Goal: Task Accomplishment & Management: Manage account settings

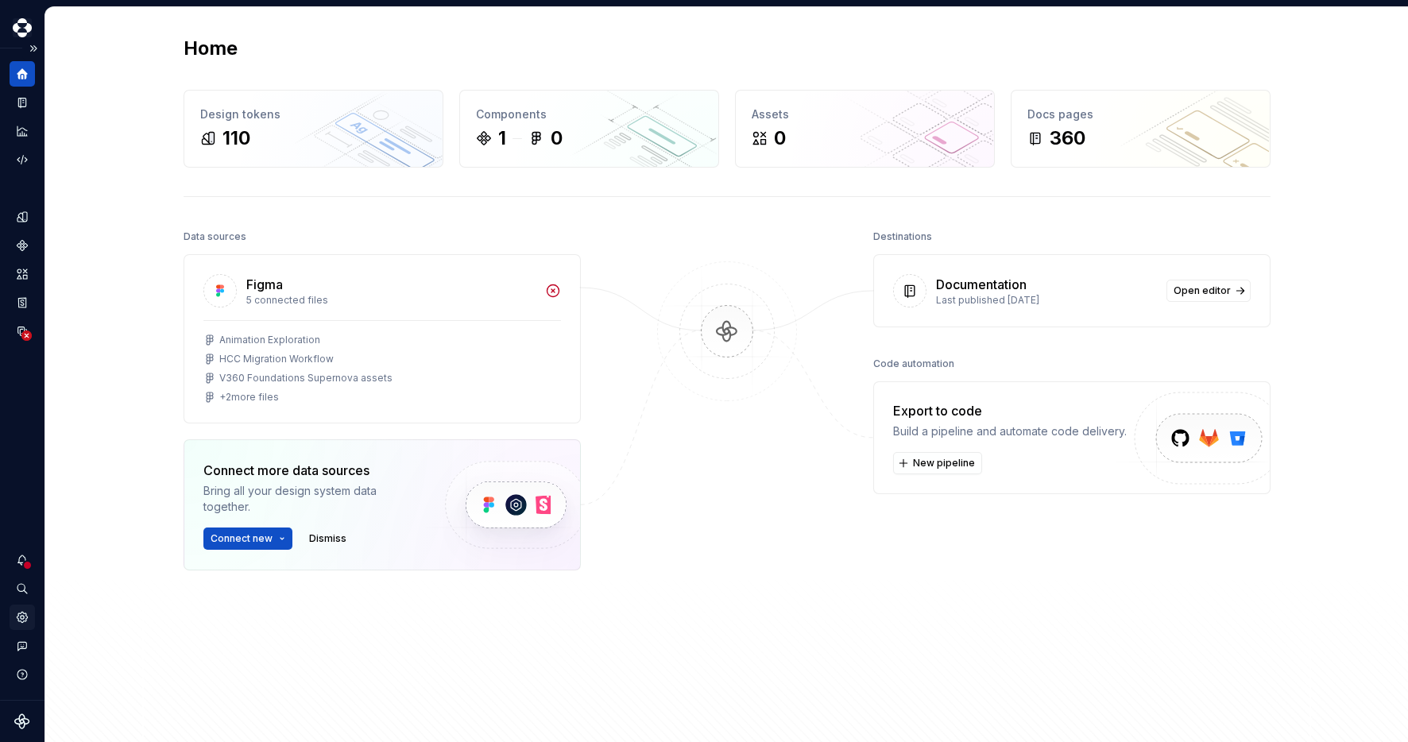
click at [25, 620] on icon "Settings" at bounding box center [22, 617] width 10 height 10
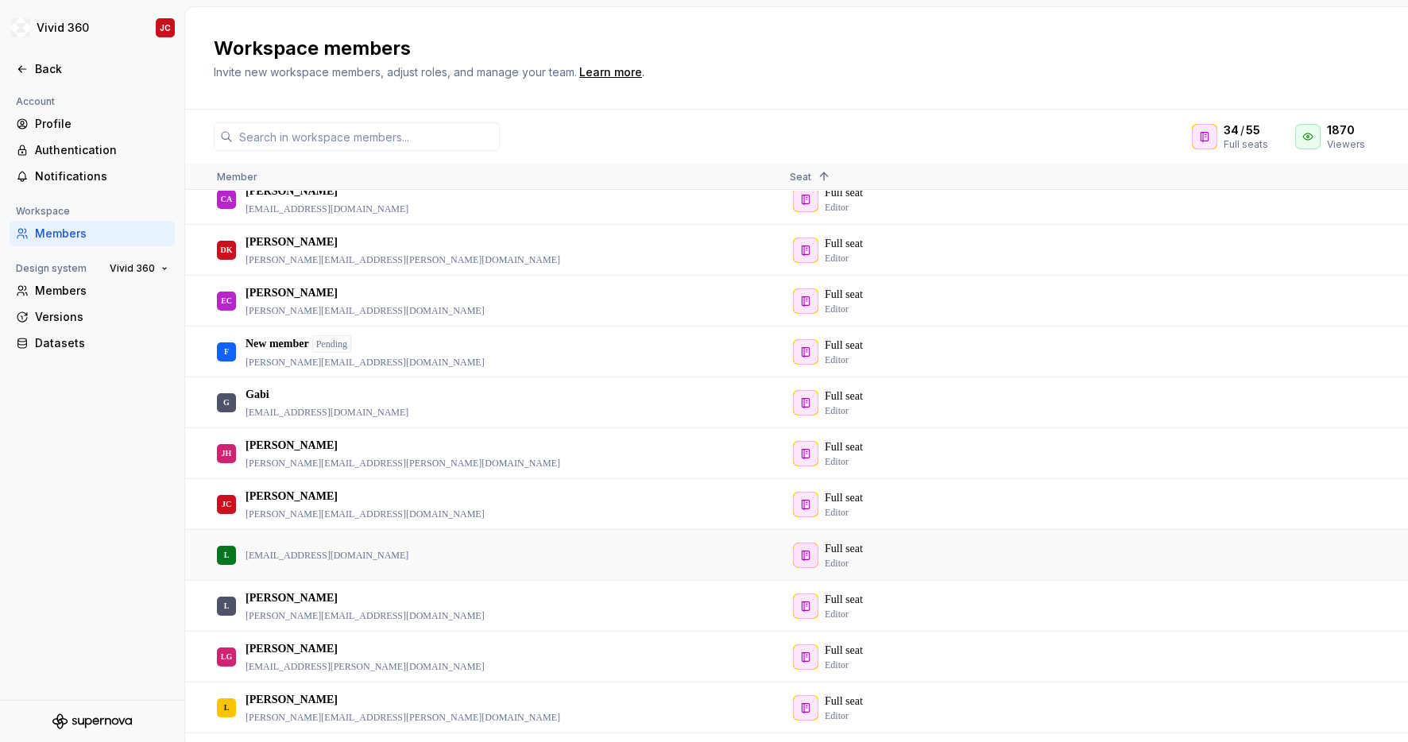
scroll to position [424, 0]
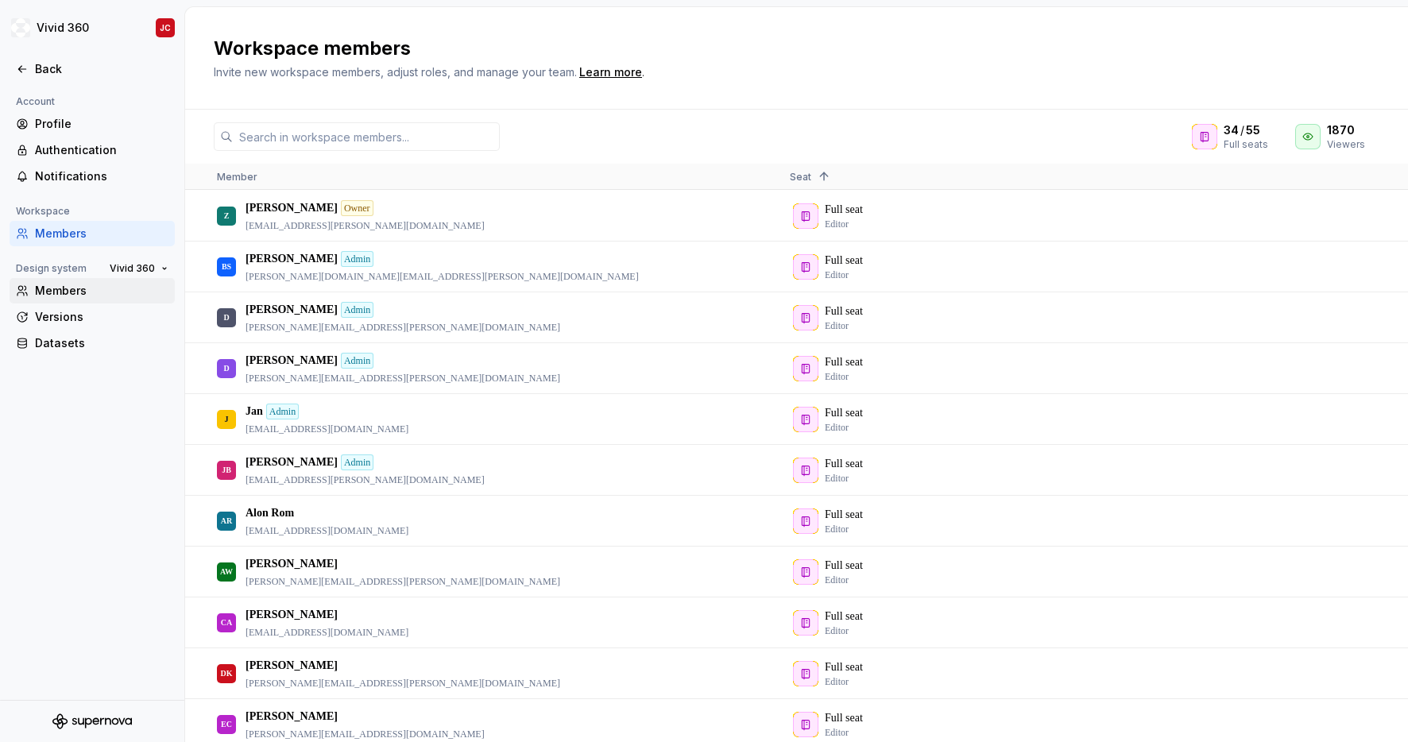
click at [76, 291] on div "Members" at bounding box center [102, 291] width 134 height 16
